Goal: Task Accomplishment & Management: Manage account settings

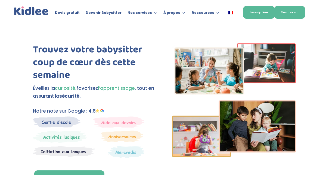
click at [295, 14] on link "Connexion" at bounding box center [289, 12] width 31 height 13
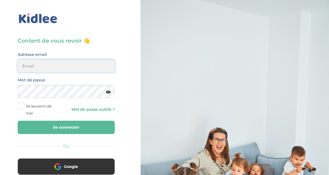
type input "adjoba.hoimian@gmail.com"
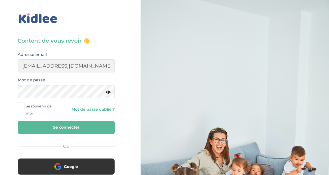
click at [75, 128] on button "Se connecter" at bounding box center [66, 127] width 97 height 13
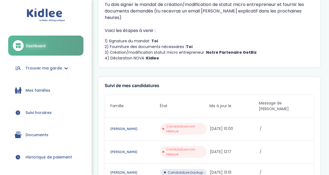
scroll to position [24, 0]
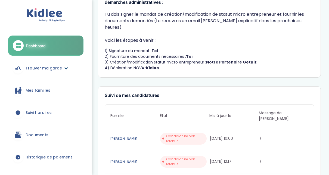
click at [51, 65] on span "Trouver ma garde" at bounding box center [44, 68] width 36 height 6
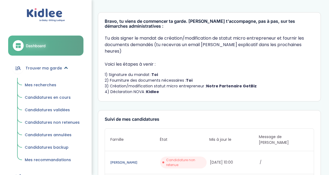
click at [52, 69] on span "Trouver ma garde" at bounding box center [44, 68] width 36 height 6
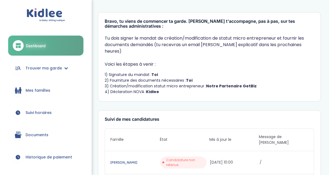
click at [39, 89] on span "Mes familles" at bounding box center [38, 91] width 25 height 6
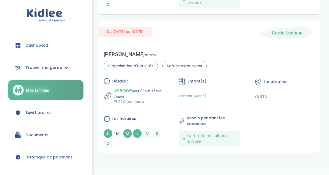
scroll to position [155, 0]
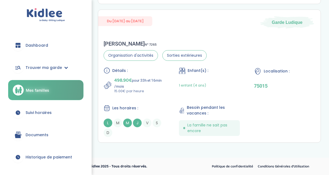
click at [44, 113] on span "Suivi horaires" at bounding box center [39, 113] width 26 height 6
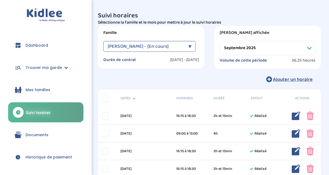
select select "septembre 2025"
click at [188, 46] on div "▼" at bounding box center [189, 46] width 3 height 11
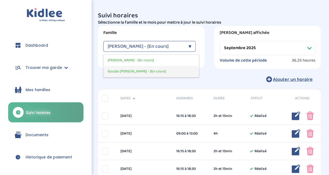
click at [159, 74] on div "Goutte Florence - [En cours]" at bounding box center [150, 71] width 95 height 11
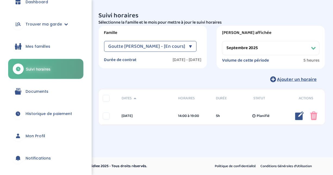
scroll to position [44, 0]
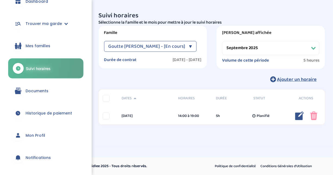
click at [57, 92] on link "Documents" at bounding box center [45, 91] width 75 height 20
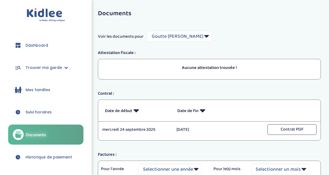
scroll to position [1, 0]
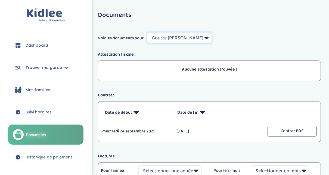
click at [196, 40] on select "Filtrer par Famille Goutte [PERSON_NAME] [PERSON_NAME]" at bounding box center [179, 37] width 65 height 11
click at [147, 32] on select "Filtrer par Famille Goutte [PERSON_NAME] [PERSON_NAME]" at bounding box center [179, 37] width 65 height 11
click at [200, 38] on select "Filtrer par Famille Goutte [PERSON_NAME] [PERSON_NAME]" at bounding box center [179, 37] width 65 height 11
click at [147, 32] on select "Filtrer par Famille Goutte [PERSON_NAME] [PERSON_NAME]" at bounding box center [179, 37] width 65 height 11
click at [196, 37] on select "Filtrer par Famille Goutte [PERSON_NAME] [PERSON_NAME]" at bounding box center [179, 37] width 65 height 11
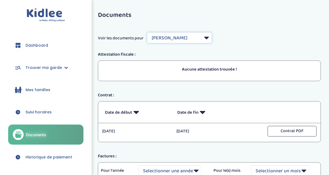
select select "5489"
click at [147, 32] on select "Filtrer par Famille Goutte [PERSON_NAME] [PERSON_NAME]" at bounding box center [179, 37] width 65 height 11
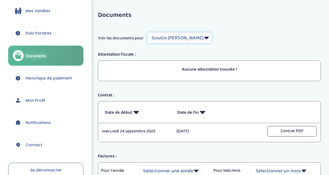
scroll to position [79, 0]
click at [58, 81] on link "Historique de paiement" at bounding box center [45, 78] width 75 height 20
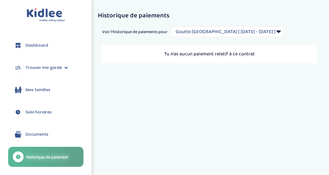
select select "2137"
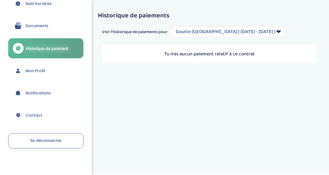
click at [42, 69] on span "Mon Profil" at bounding box center [36, 71] width 20 height 6
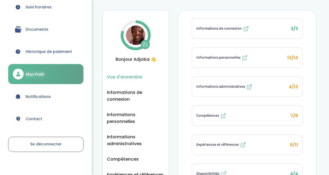
scroll to position [109, 0]
